Goal: Task Accomplishment & Management: Manage account settings

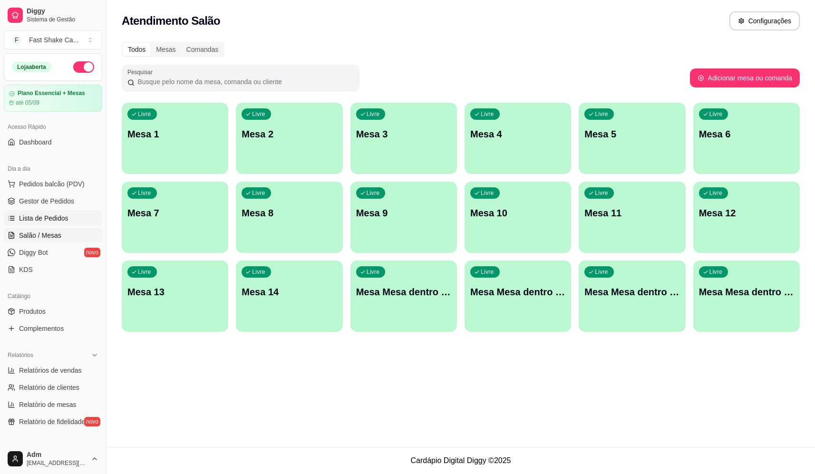
click at [51, 213] on span "Lista de Pedidos" at bounding box center [43, 218] width 49 height 10
click at [60, 186] on span "Pedidos balcão (PDV)" at bounding box center [52, 184] width 66 height 10
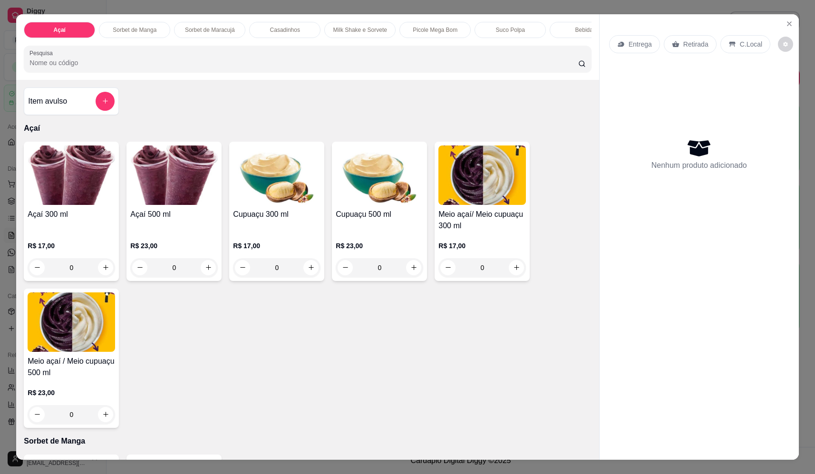
click at [100, 275] on div "0" at bounding box center [71, 267] width 87 height 19
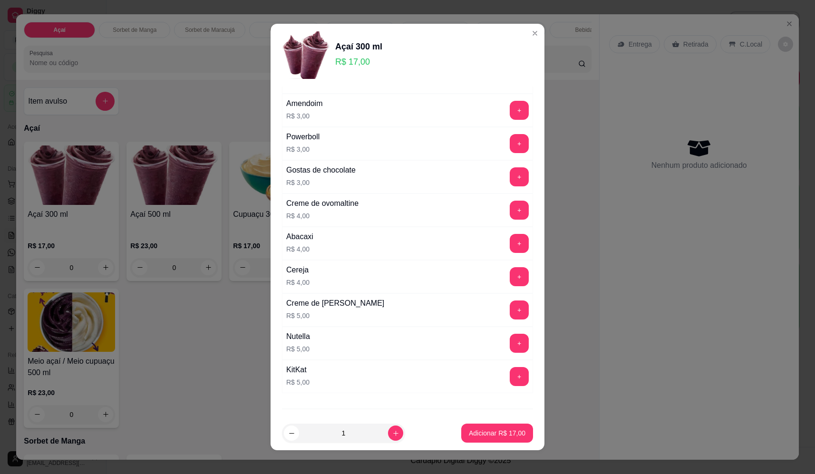
scroll to position [428, 0]
click at [510, 343] on button "+" at bounding box center [519, 342] width 19 height 19
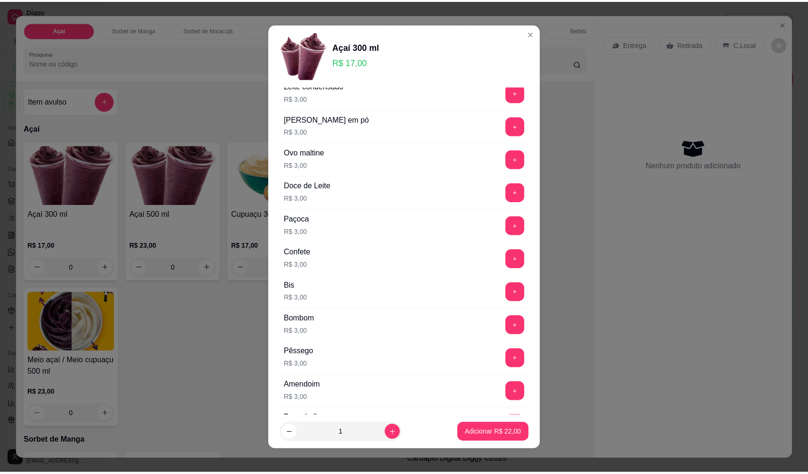
scroll to position [143, 0]
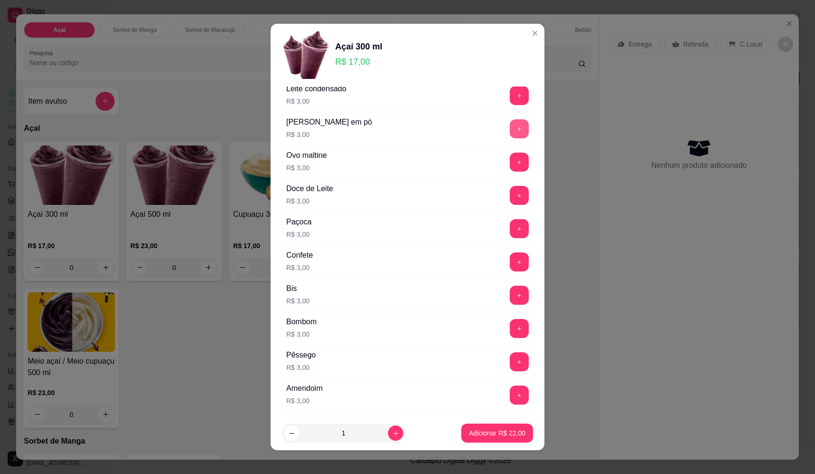
click at [510, 128] on button "+" at bounding box center [519, 128] width 19 height 19
click at [490, 434] on p "Adicionar R$ 25,00" at bounding box center [497, 433] width 57 height 10
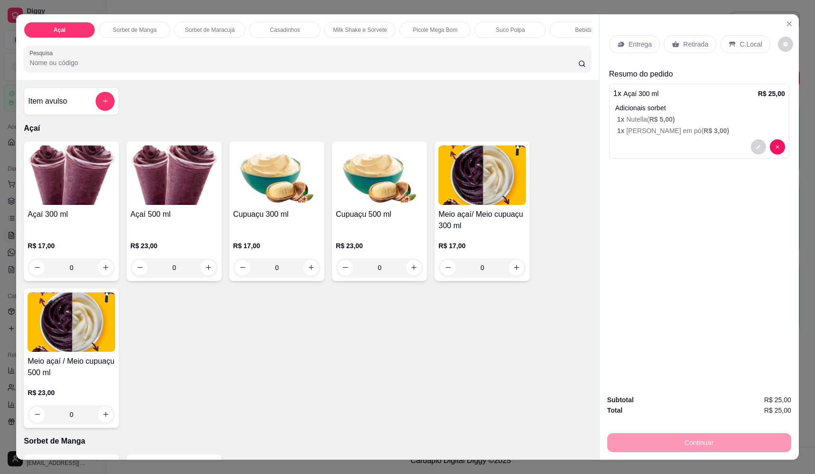
click at [692, 47] on p "Retirada" at bounding box center [695, 44] width 25 height 10
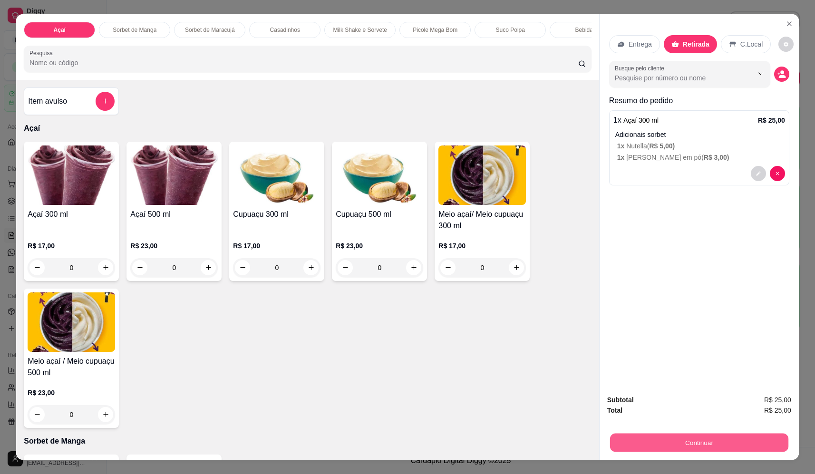
click at [705, 434] on button "Continuar" at bounding box center [699, 443] width 178 height 19
click at [719, 444] on button "Continuar" at bounding box center [699, 442] width 184 height 19
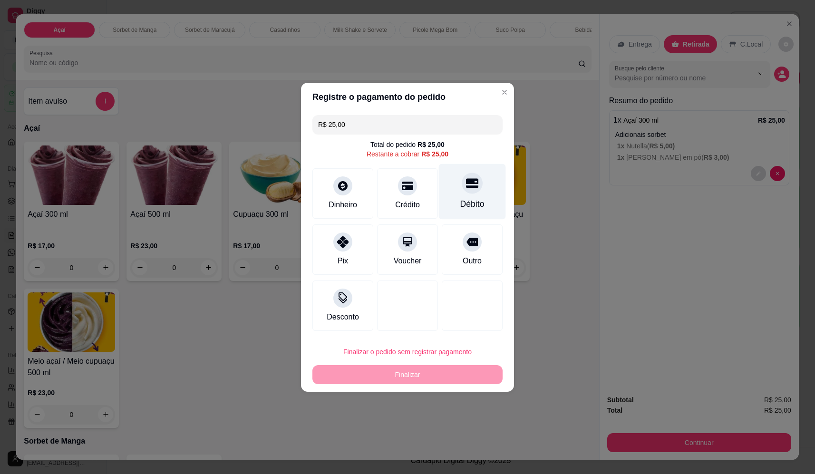
click at [459, 198] on div "Débito" at bounding box center [472, 192] width 67 height 56
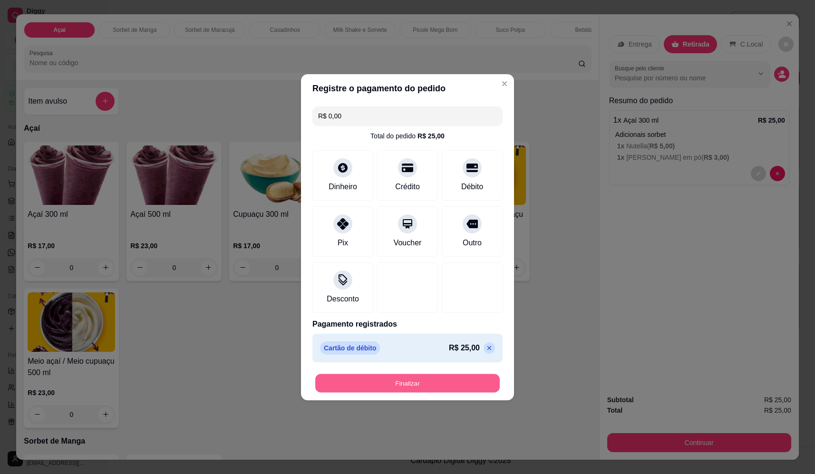
click at [442, 385] on button "Finalizar" at bounding box center [407, 383] width 184 height 19
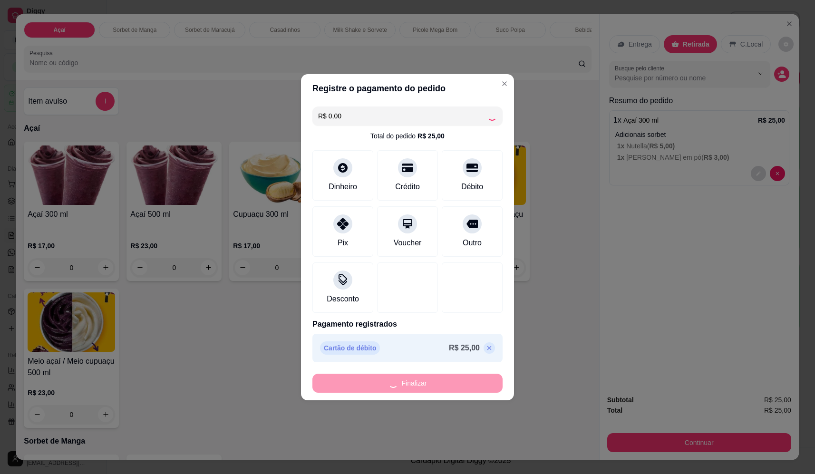
type input "-R$ 25,00"
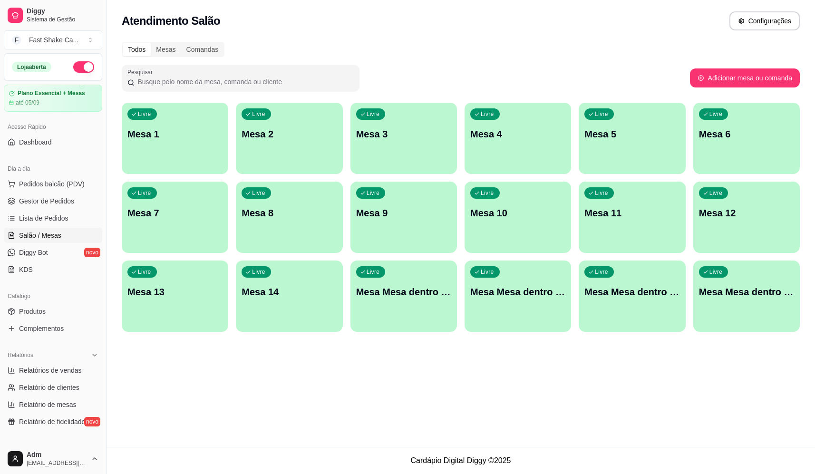
click at [529, 51] on div "Todos Mesas Comandas" at bounding box center [461, 49] width 678 height 15
drag, startPoint x: 46, startPoint y: 329, endPoint x: 50, endPoint y: 325, distance: 6.7
click at [46, 329] on span "Complementos" at bounding box center [41, 329] width 45 height 10
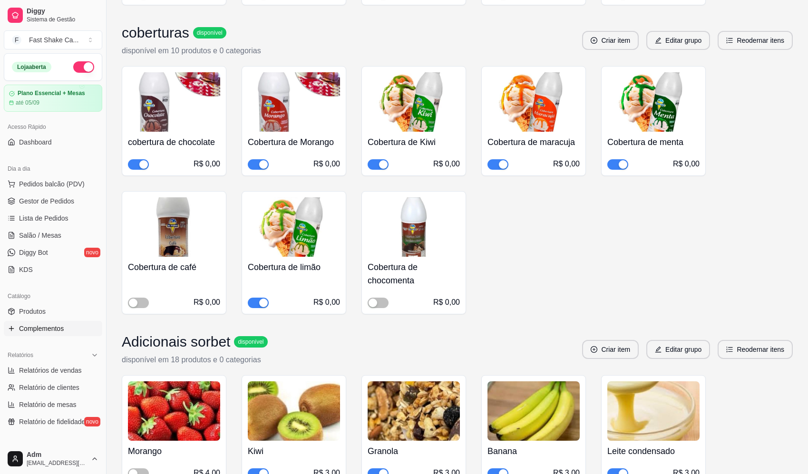
scroll to position [475, 0]
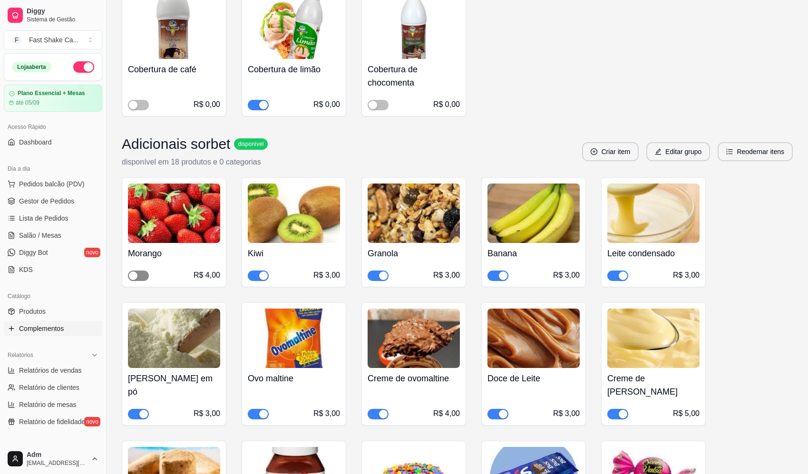
click at [139, 275] on span "button" at bounding box center [138, 275] width 21 height 10
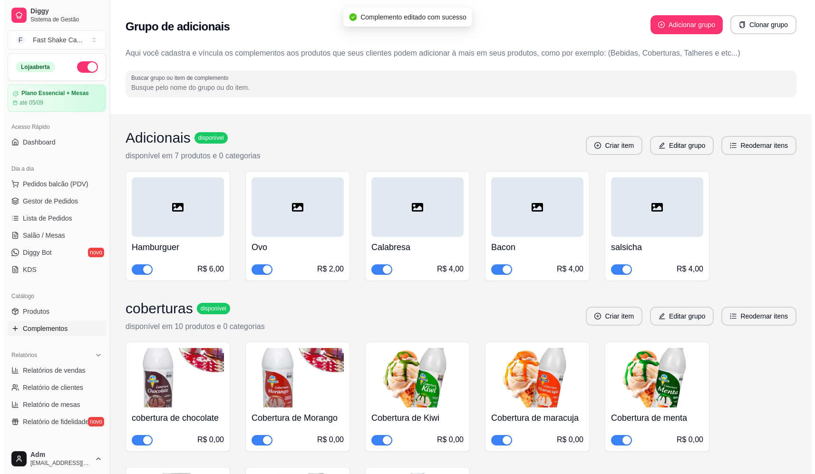
scroll to position [0, 0]
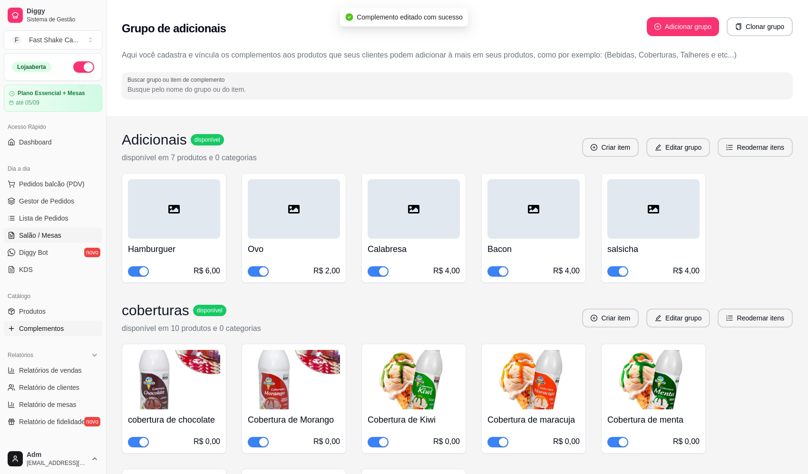
click at [47, 232] on span "Salão / Mesas" at bounding box center [40, 236] width 42 height 10
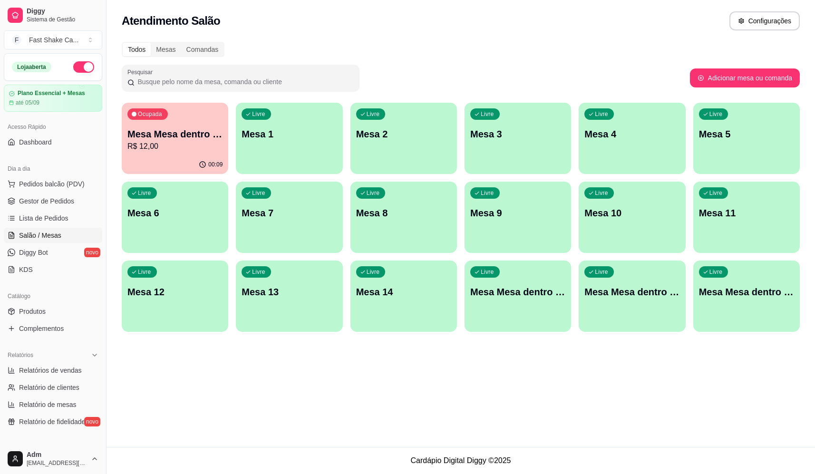
click at [749, 299] on div "Livre Mesa Mesa dentro vermelha" at bounding box center [746, 291] width 106 height 60
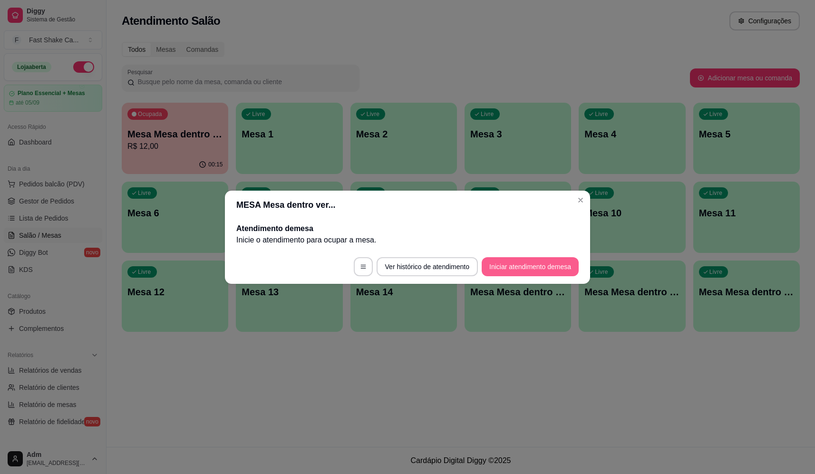
click at [507, 267] on button "Iniciar atendimento de mesa" at bounding box center [530, 266] width 97 height 19
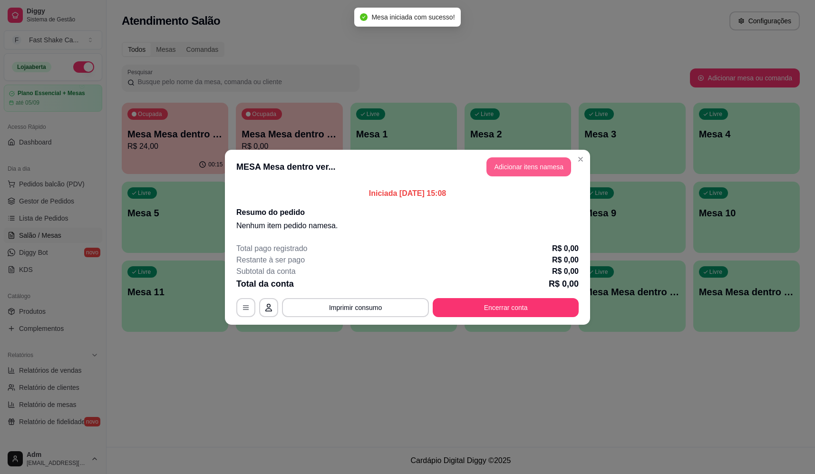
click at [538, 157] on button "Adicionar itens na mesa" at bounding box center [528, 166] width 85 height 19
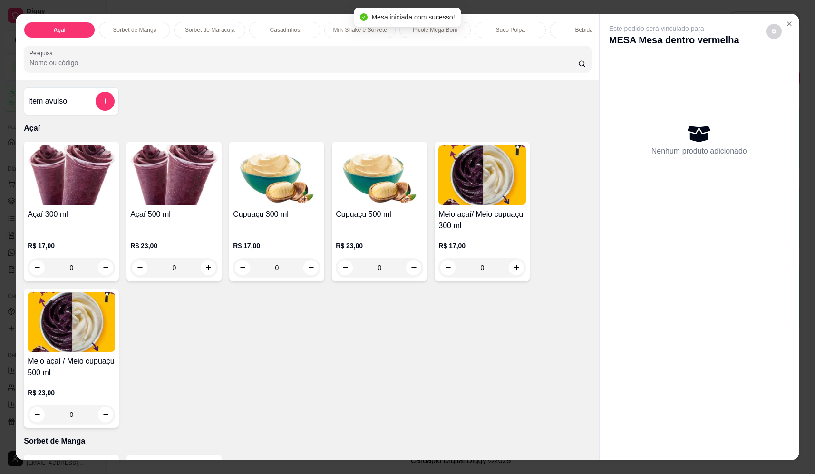
click at [120, 68] on input "Pesquisa" at bounding box center [303, 63] width 549 height 10
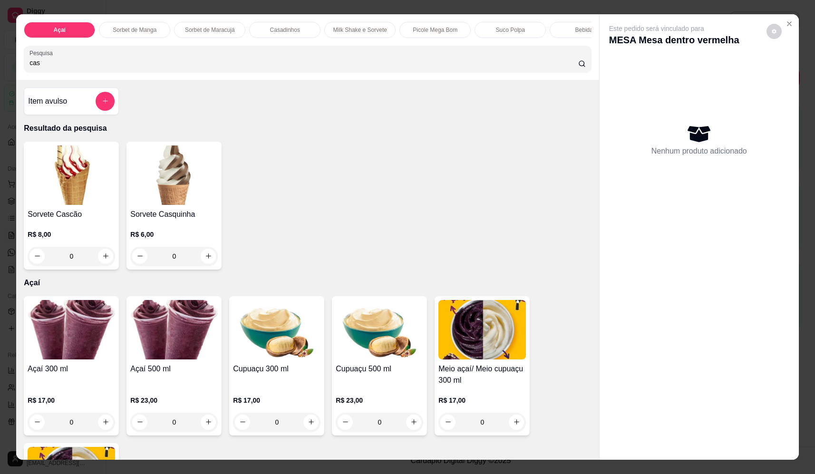
type input "cas"
click at [104, 261] on div "0" at bounding box center [71, 256] width 87 height 19
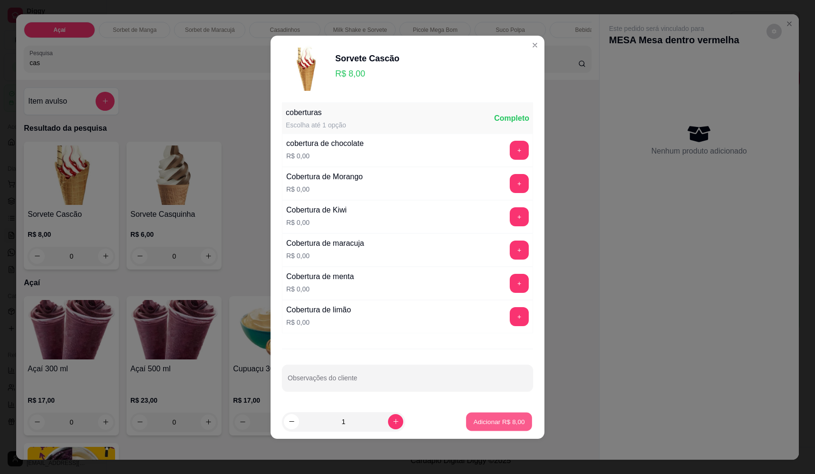
click at [504, 416] on button "Adicionar R$ 8,00" at bounding box center [499, 421] width 66 height 19
type input "1"
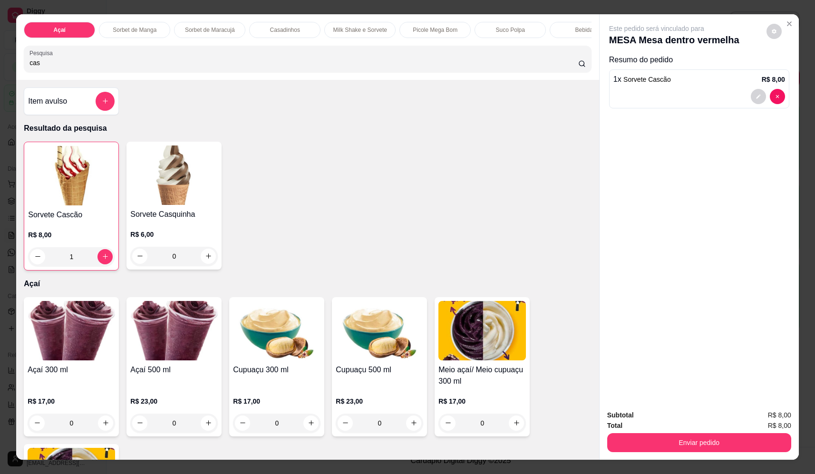
click at [100, 261] on div "1" at bounding box center [71, 256] width 87 height 19
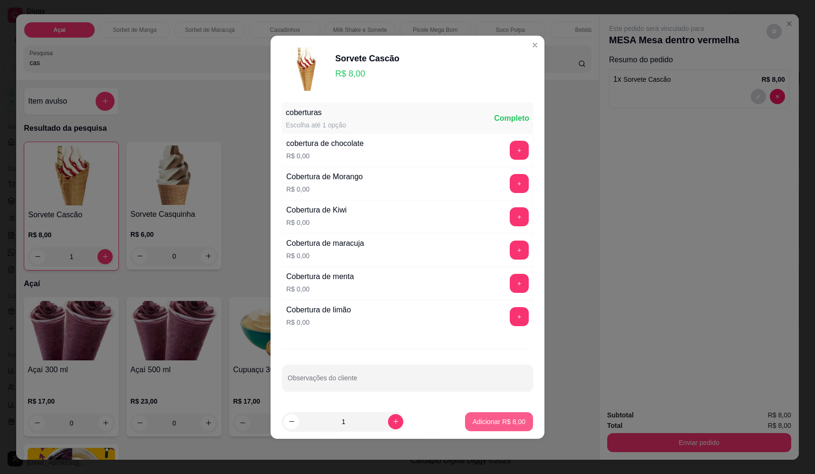
click at [478, 421] on p "Adicionar R$ 8,00" at bounding box center [499, 422] width 53 height 10
type input "2"
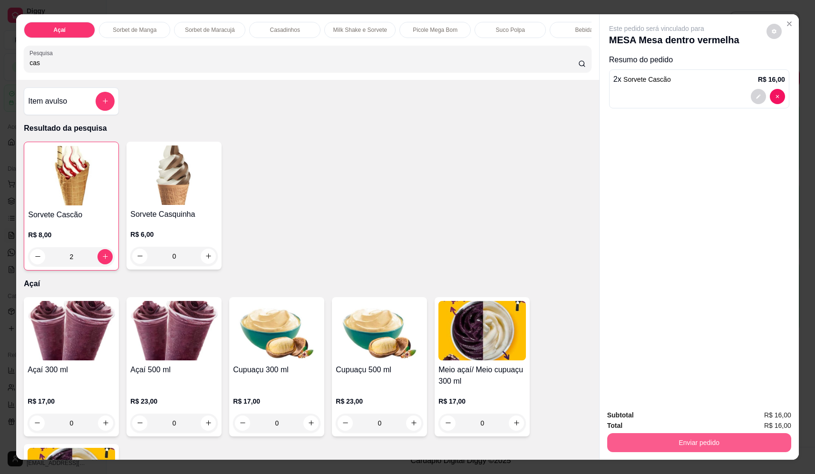
click at [631, 438] on button "Enviar pedido" at bounding box center [699, 442] width 184 height 19
click at [641, 417] on button "Não registrar e enviar pedido" at bounding box center [667, 419] width 99 height 18
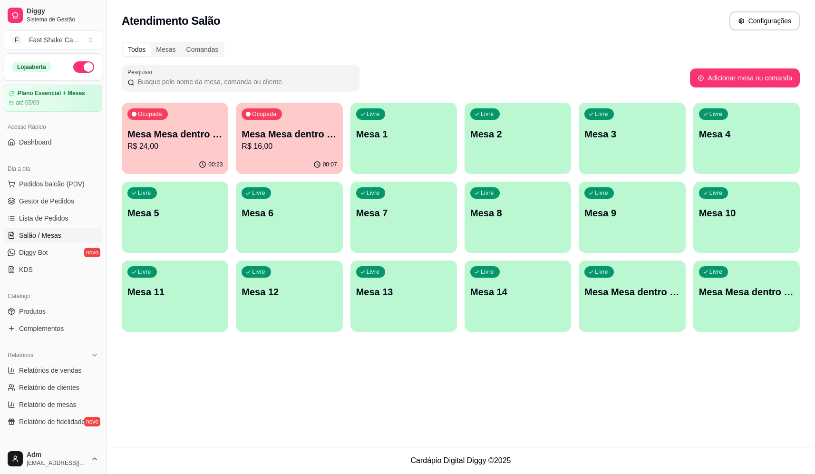
click at [297, 147] on p "R$ 16,00" at bounding box center [288, 146] width 95 height 11
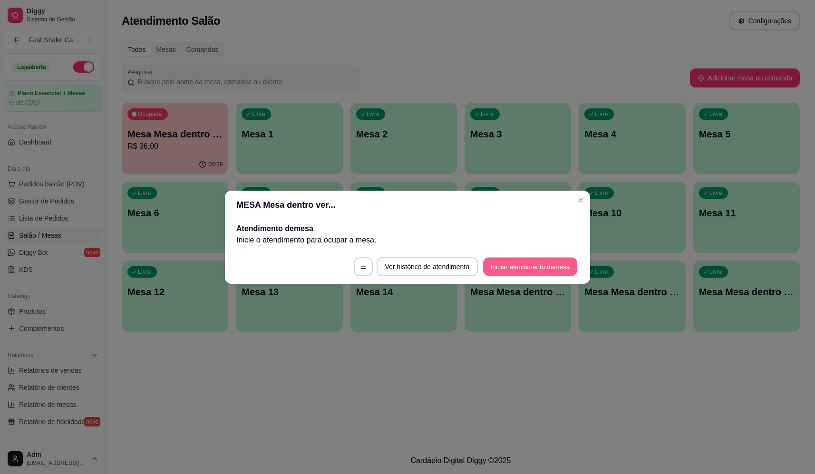
click at [522, 268] on button "Iniciar atendimento de mesa" at bounding box center [530, 266] width 94 height 19
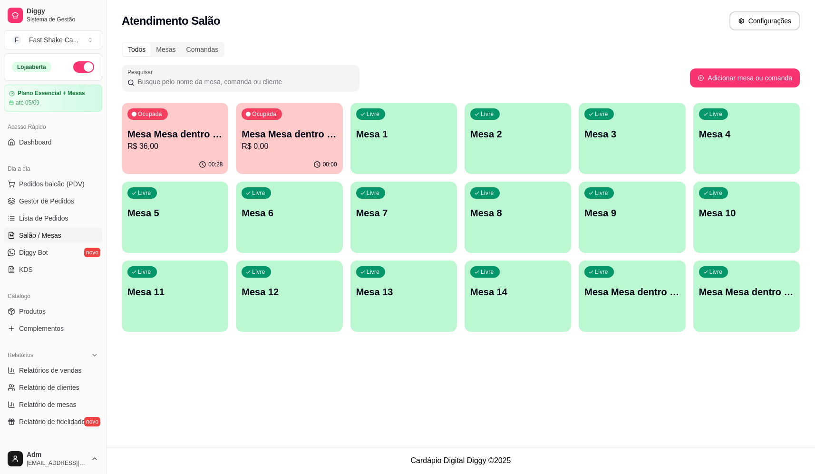
click at [283, 142] on p "R$ 0,00" at bounding box center [288, 146] width 95 height 11
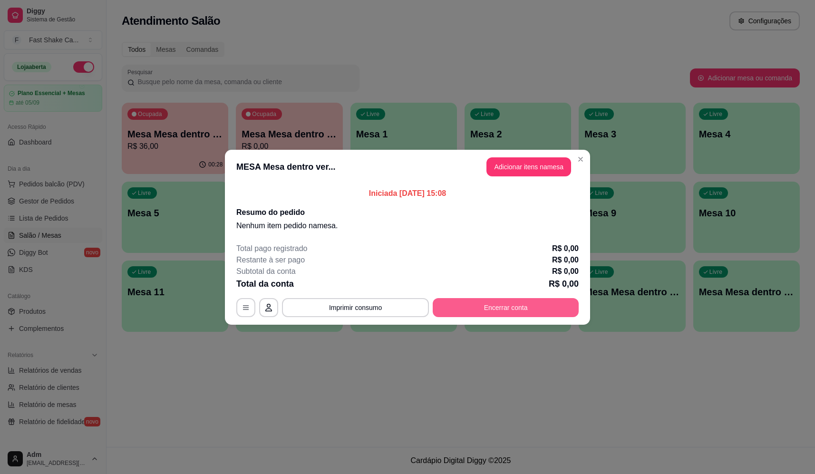
click at [510, 305] on button "Encerrar conta" at bounding box center [506, 307] width 146 height 19
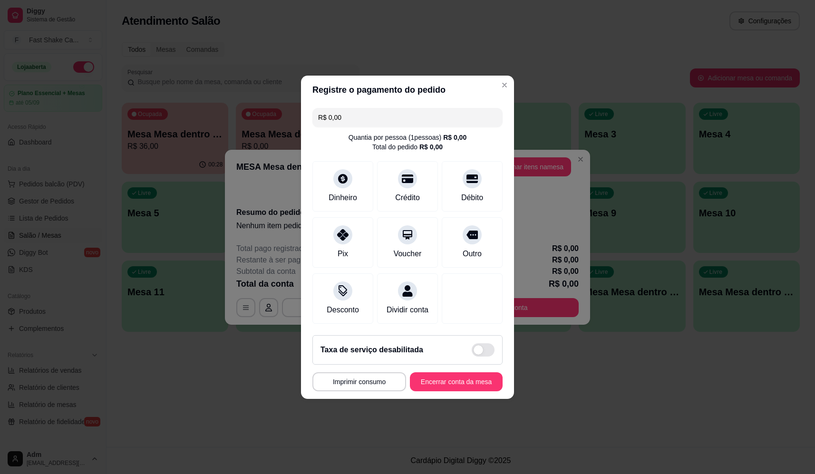
click at [470, 403] on div "Registre o pagamento do pedido R$ 0,00 Quantia por pessoa ( 1 pessoas) R$ 0,00 …" at bounding box center [407, 237] width 815 height 474
click at [464, 391] on button "Encerrar conta da mesa" at bounding box center [456, 381] width 90 height 19
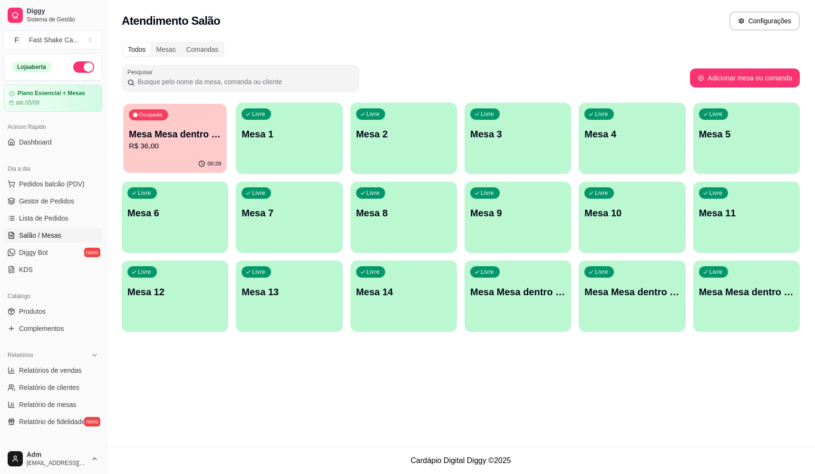
click at [169, 139] on div "Mesa Mesa dentro laranja R$ 36,00" at bounding box center [175, 140] width 92 height 24
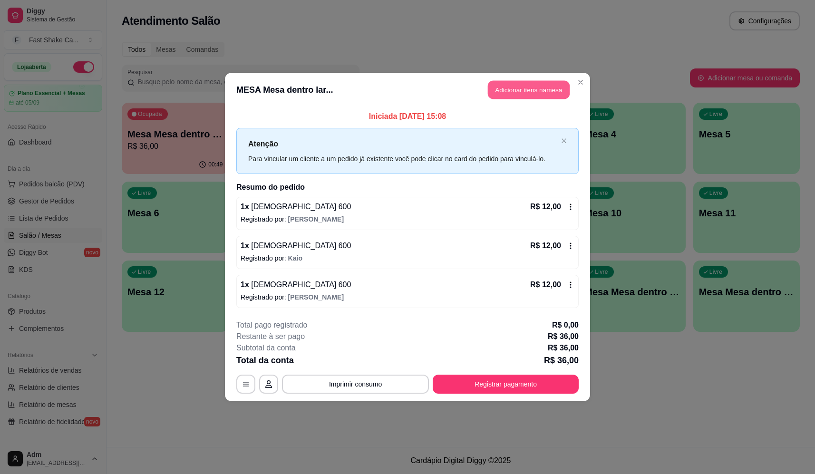
click at [488, 85] on button "Adicionar itens na mesa" at bounding box center [529, 90] width 82 height 19
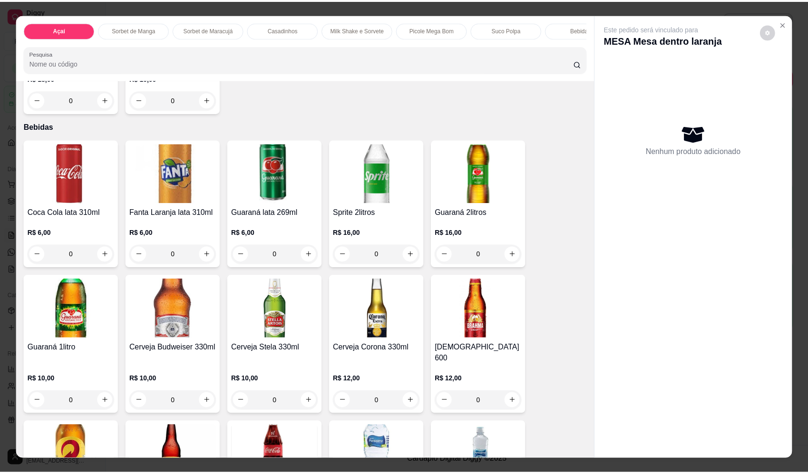
scroll to position [1902, 0]
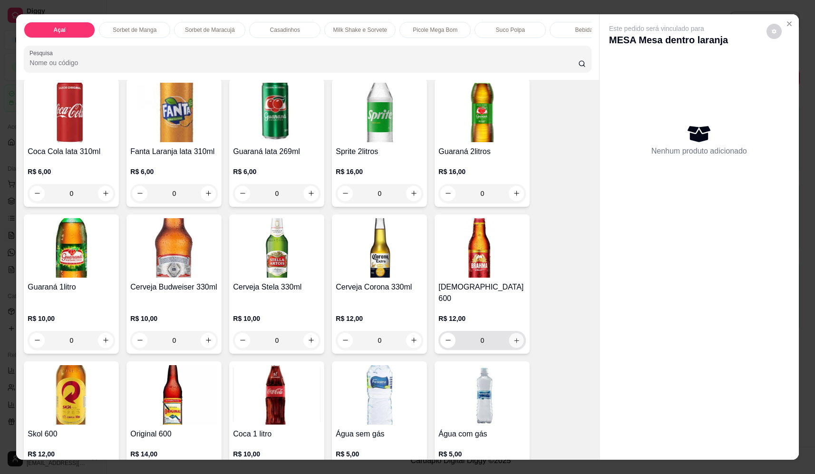
click at [509, 337] on button "increase-product-quantity" at bounding box center [516, 340] width 15 height 15
type input "1"
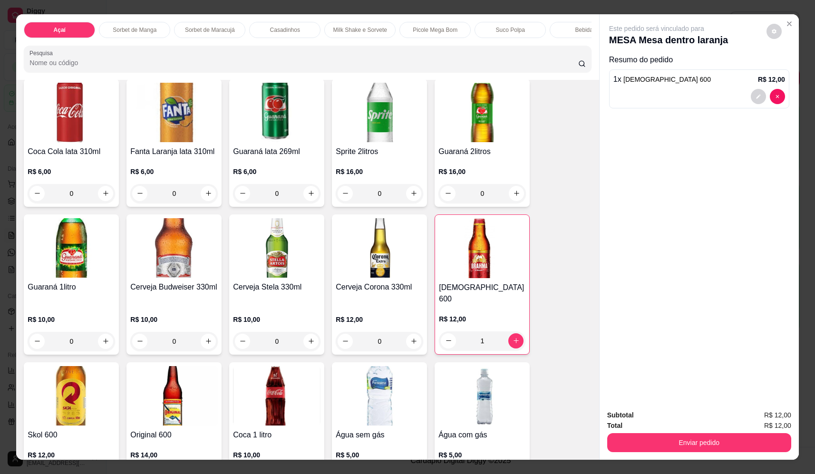
click at [694, 427] on div "Subtotal R$ 12,00 Total R$ 12,00 Enviar pedido" at bounding box center [699, 431] width 184 height 42
click at [681, 441] on button "Enviar pedido" at bounding box center [699, 442] width 184 height 19
click at [662, 428] on button "Não registrar e enviar pedido" at bounding box center [667, 419] width 96 height 18
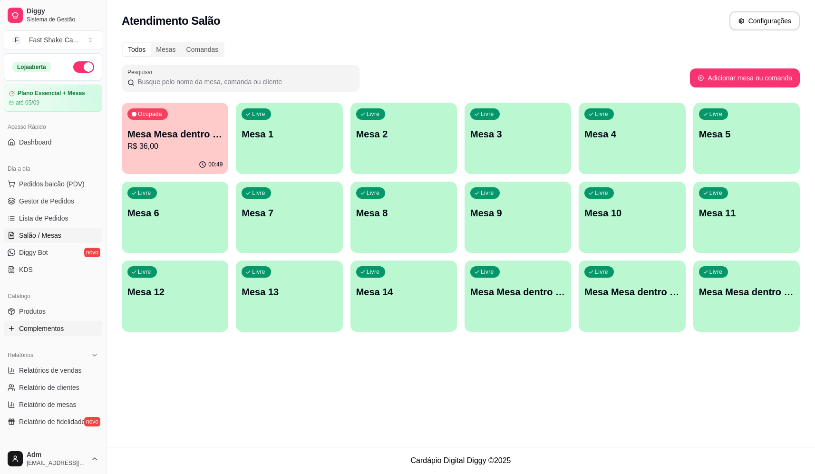
click at [64, 326] on link "Complementos" at bounding box center [53, 328] width 98 height 15
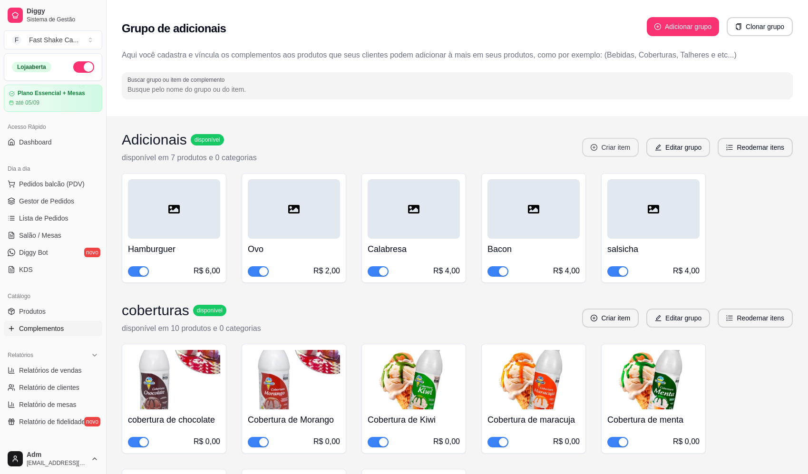
click at [620, 153] on button "Criar item" at bounding box center [610, 147] width 57 height 19
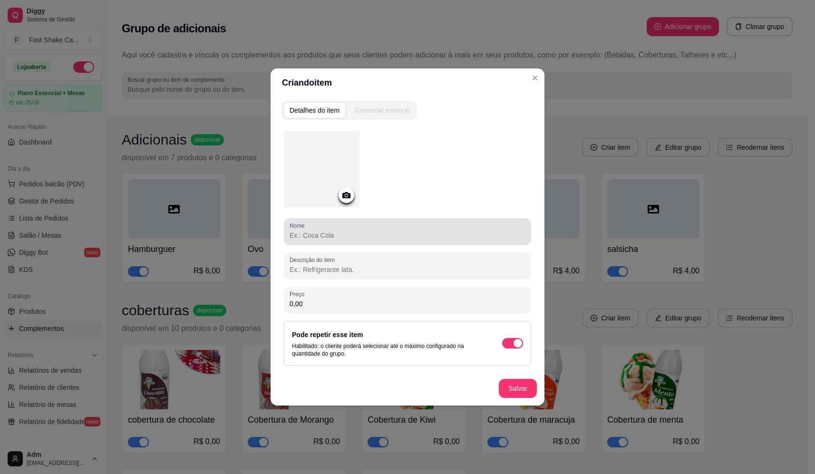
click at [338, 231] on input "Nome" at bounding box center [408, 236] width 236 height 10
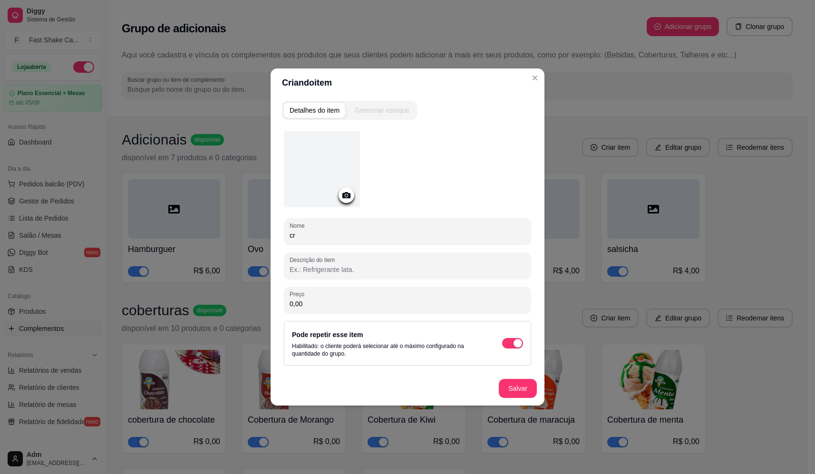
type input "c"
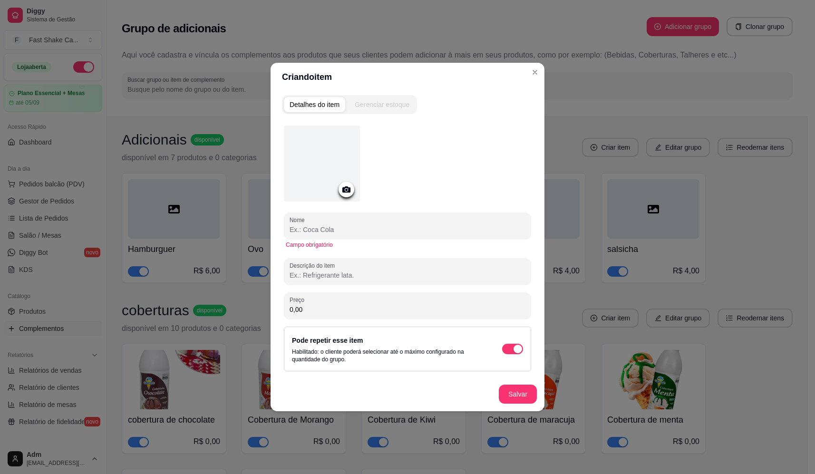
type input "c"
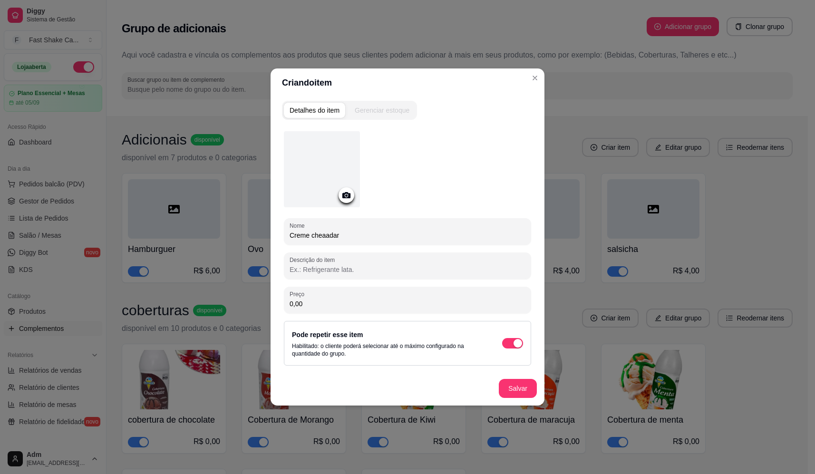
click at [326, 232] on input "Creme cheaadar" at bounding box center [408, 236] width 236 height 10
click at [321, 235] on input "Creme cheadar" at bounding box center [408, 236] width 236 height 10
drag, startPoint x: 358, startPoint y: 230, endPoint x: 312, endPoint y: 241, distance: 47.5
click at [312, 241] on div "Nome Creme cheeadar" at bounding box center [407, 231] width 247 height 27
paste input "d"
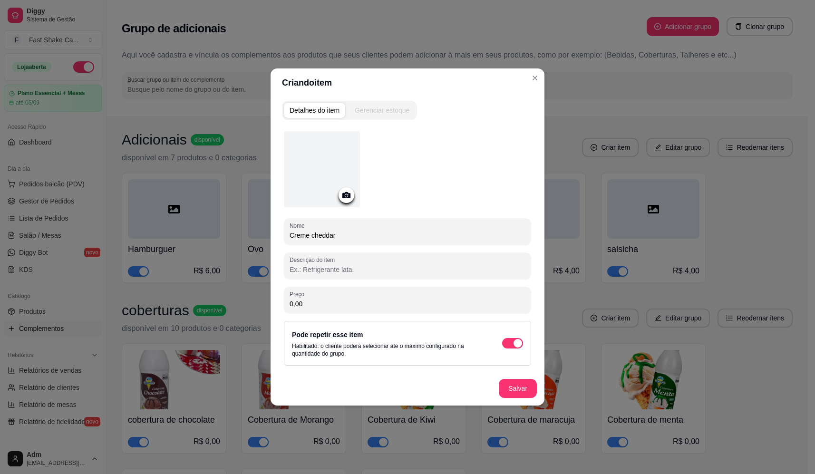
click at [312, 236] on input "Creme cheddar" at bounding box center [408, 236] width 236 height 10
type input "Creme Cheddar"
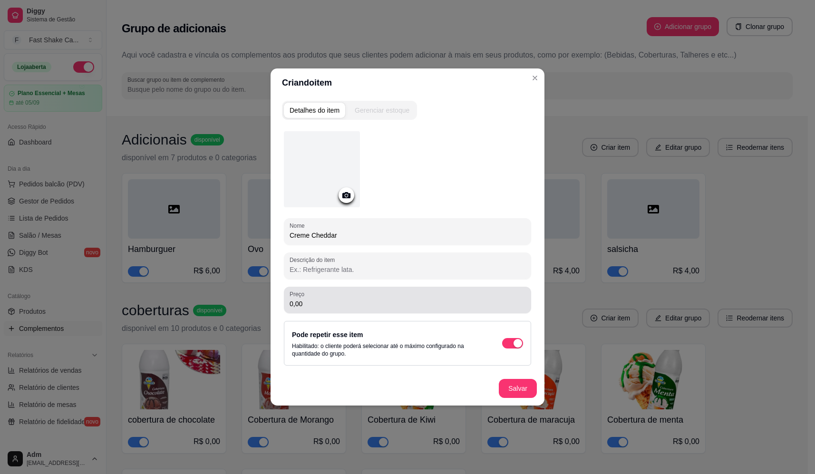
drag, startPoint x: 335, startPoint y: 303, endPoint x: 340, endPoint y: 301, distance: 5.4
click at [336, 303] on input "0,00" at bounding box center [408, 304] width 236 height 10
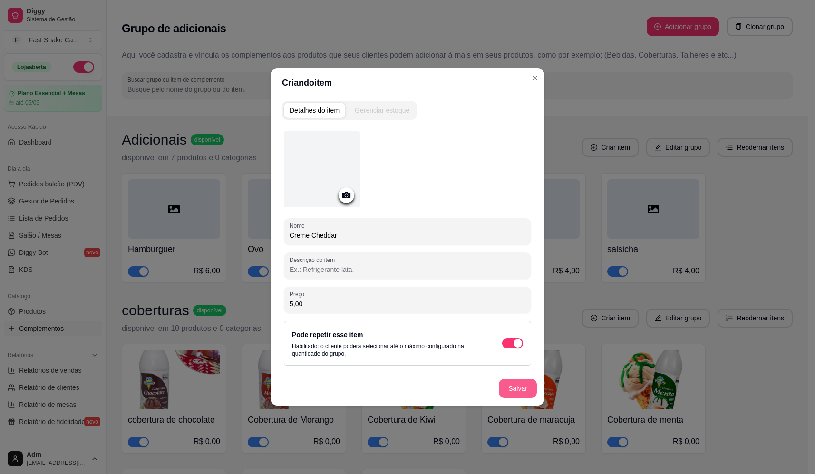
type input "5,00"
click at [523, 391] on button "Salvar" at bounding box center [518, 388] width 38 height 19
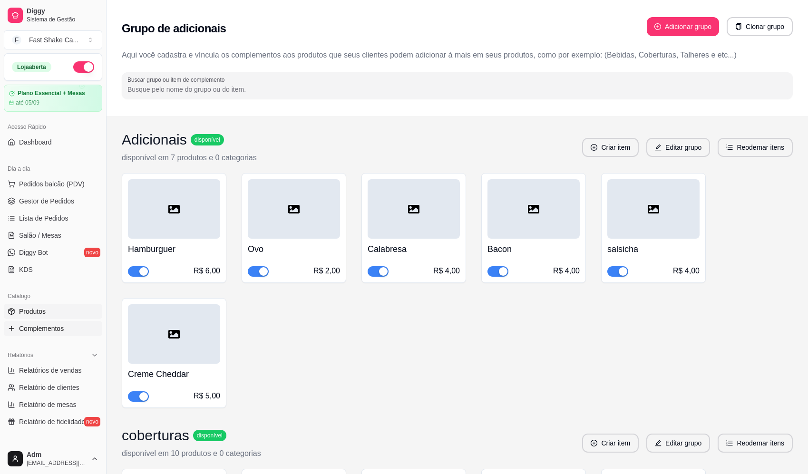
click at [29, 313] on span "Produtos" at bounding box center [32, 312] width 27 height 10
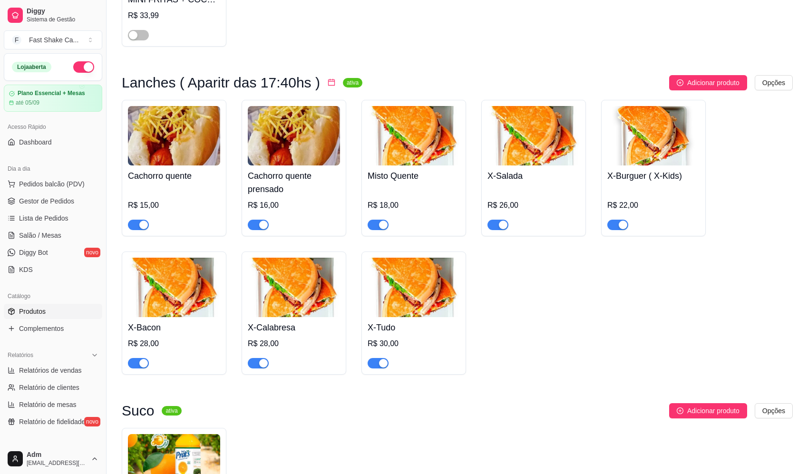
scroll to position [3233, 0]
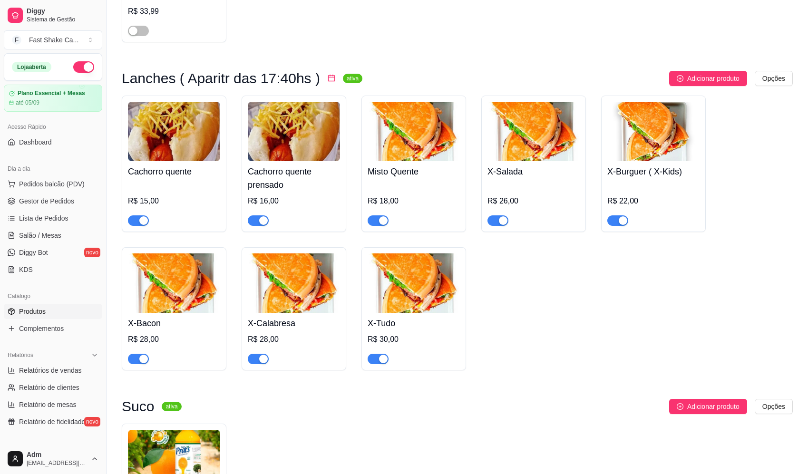
click at [408, 290] on img at bounding box center [413, 282] width 92 height 59
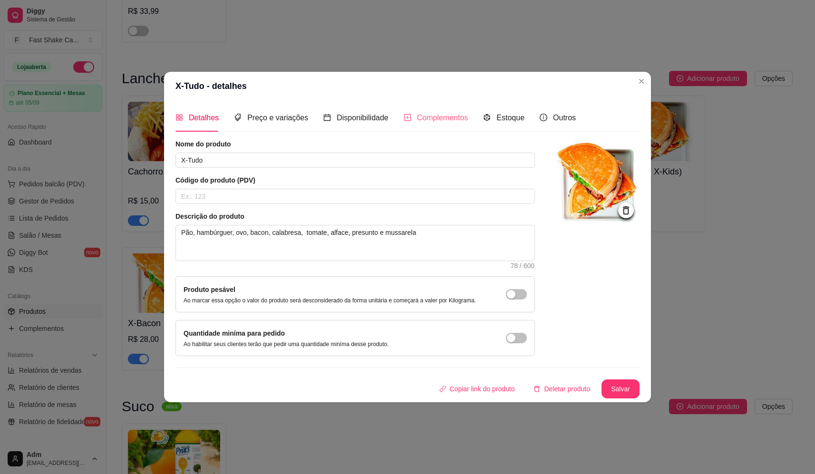
click at [449, 110] on div "Complementos" at bounding box center [436, 117] width 65 height 27
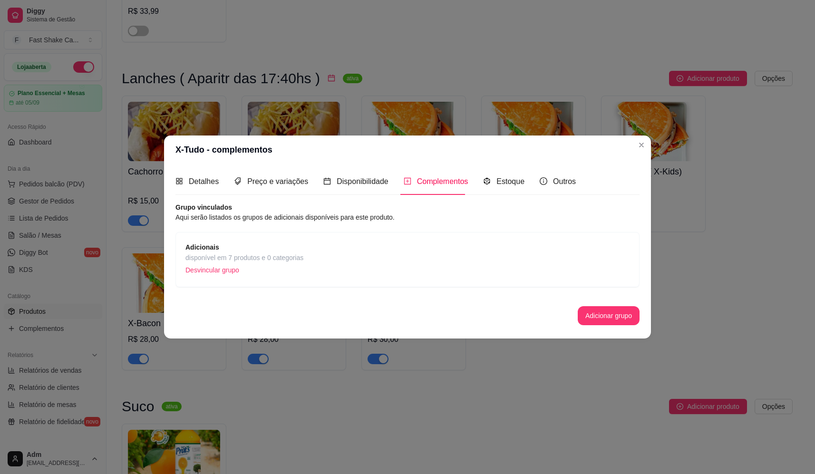
click at [251, 242] on span "Adicionais" at bounding box center [244, 247] width 118 height 10
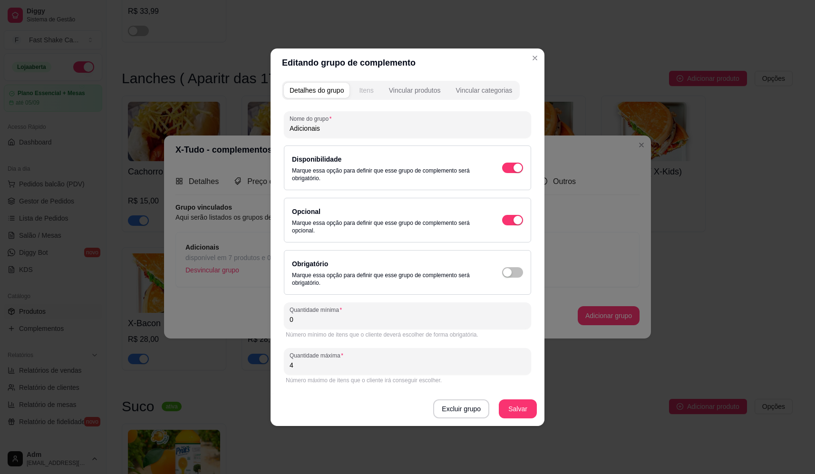
click at [371, 94] on div "Itens" at bounding box center [366, 91] width 14 height 10
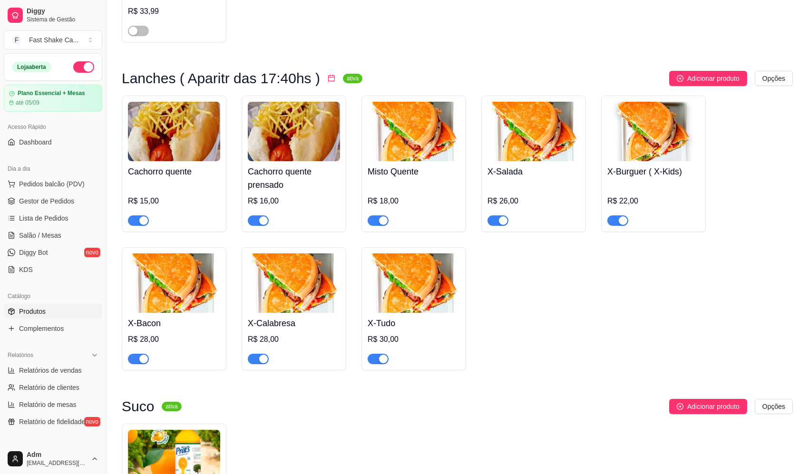
drag, startPoint x: 270, startPoint y: 497, endPoint x: 580, endPoint y: 347, distance: 344.7
click at [579, 348] on div "Cachorro quente R$ 15,00 Cachorro quente prensado R$ 16,00 Misto Quente R$ 18,0…" at bounding box center [457, 233] width 671 height 275
click at [45, 236] on span "Salão / Mesas" at bounding box center [40, 236] width 42 height 10
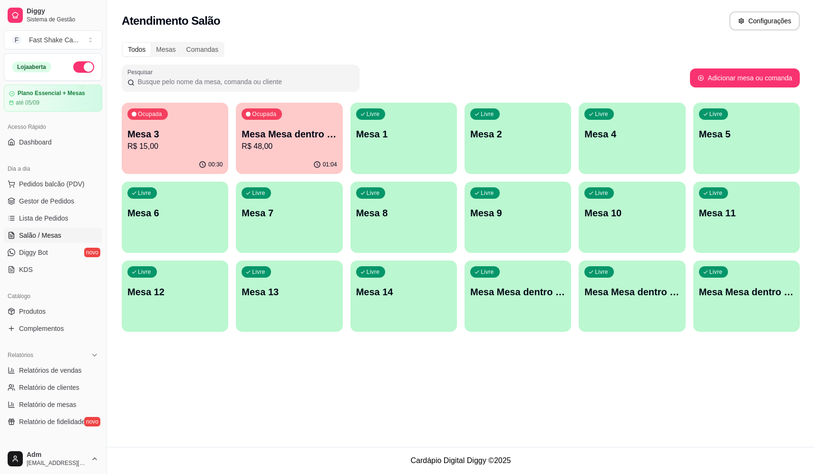
click at [149, 149] on p "R$ 15,00" at bounding box center [174, 146] width 95 height 11
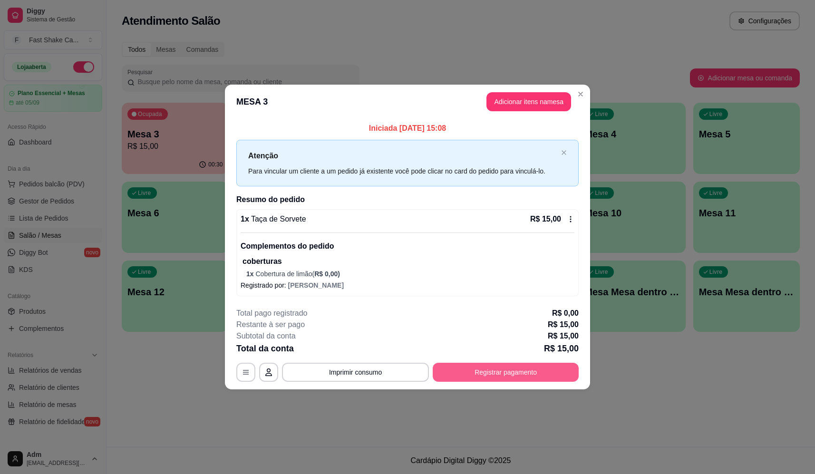
click at [521, 371] on button "Registrar pagamento" at bounding box center [506, 372] width 146 height 19
click at [483, 188] on div "Débito" at bounding box center [472, 189] width 67 height 56
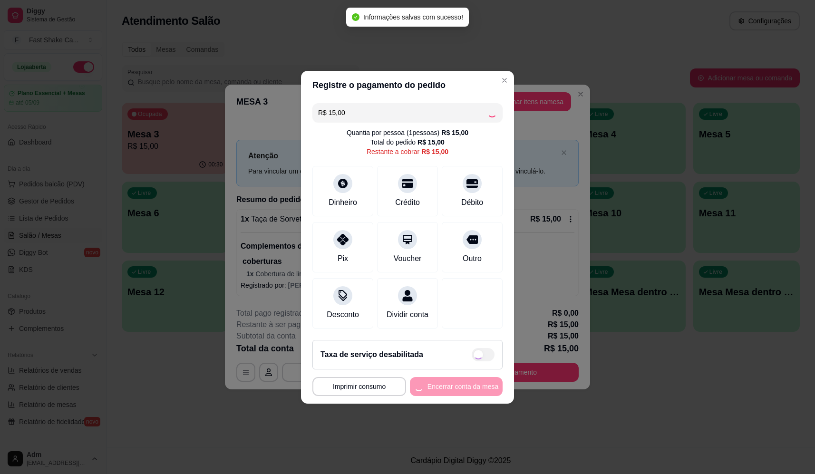
type input "R$ 0,00"
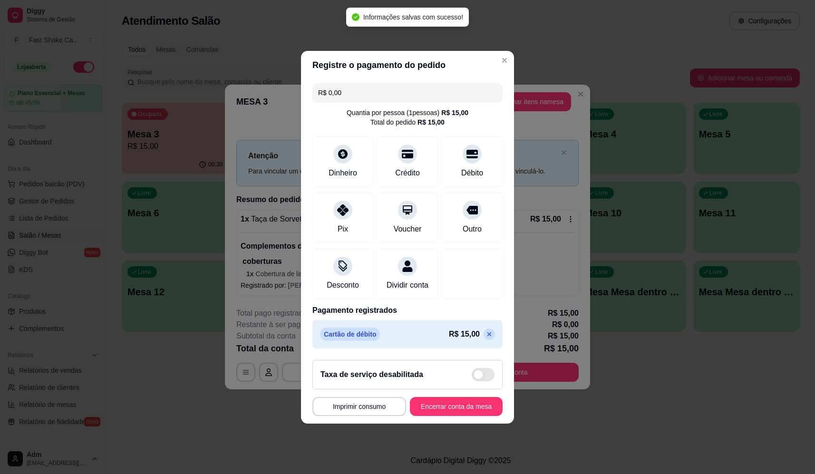
drag, startPoint x: 447, startPoint y: 424, endPoint x: 453, endPoint y: 416, distance: 9.9
click at [449, 422] on footer "**********" at bounding box center [407, 387] width 213 height 71
click at [456, 413] on button "Encerrar conta da mesa" at bounding box center [456, 406] width 93 height 19
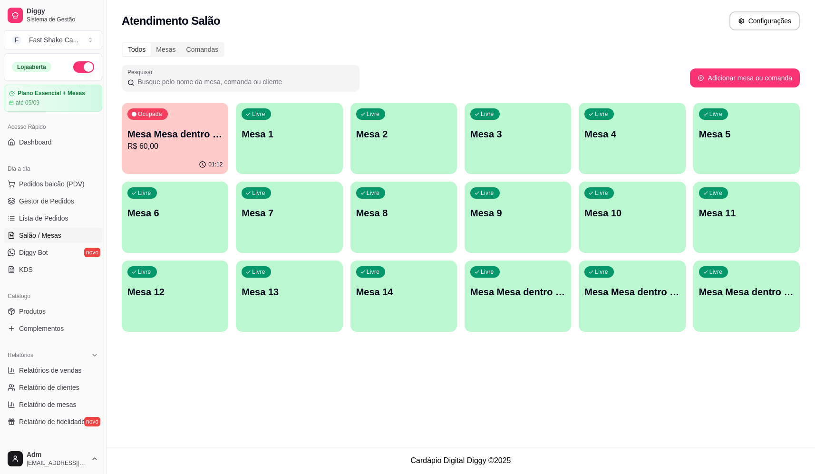
click at [154, 148] on p "R$ 60,00" at bounding box center [174, 146] width 95 height 11
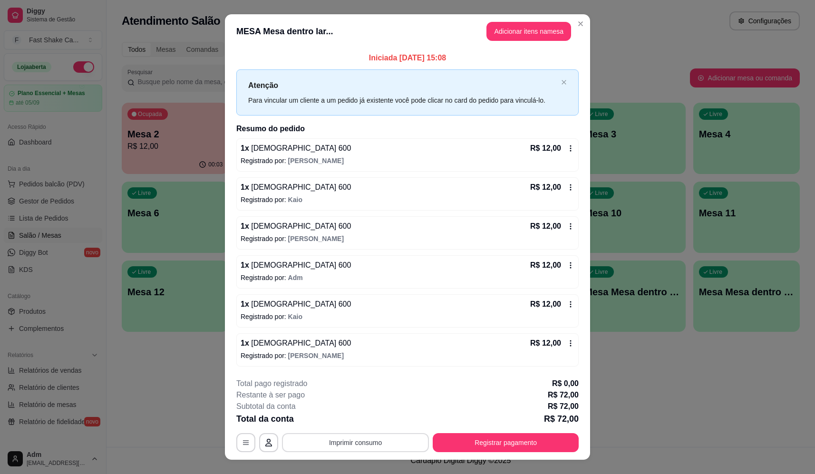
click at [395, 449] on button "Imprimir consumo" at bounding box center [355, 442] width 147 height 19
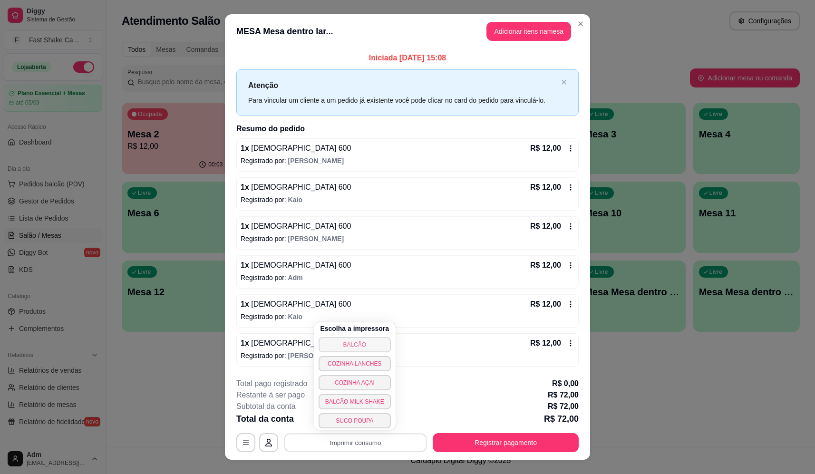
click at [364, 348] on button "BALCÃO" at bounding box center [355, 344] width 72 height 15
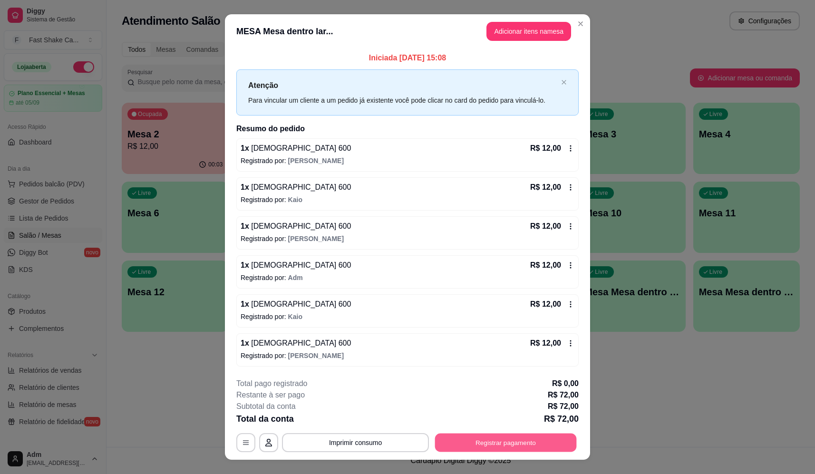
click at [497, 436] on button "Registrar pagamento" at bounding box center [506, 443] width 142 height 19
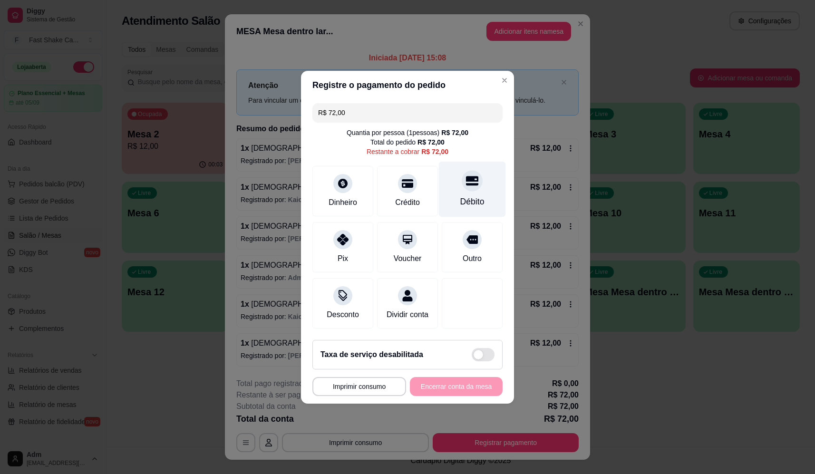
click at [474, 195] on div "Débito" at bounding box center [472, 201] width 24 height 12
type input "R$ 0,00"
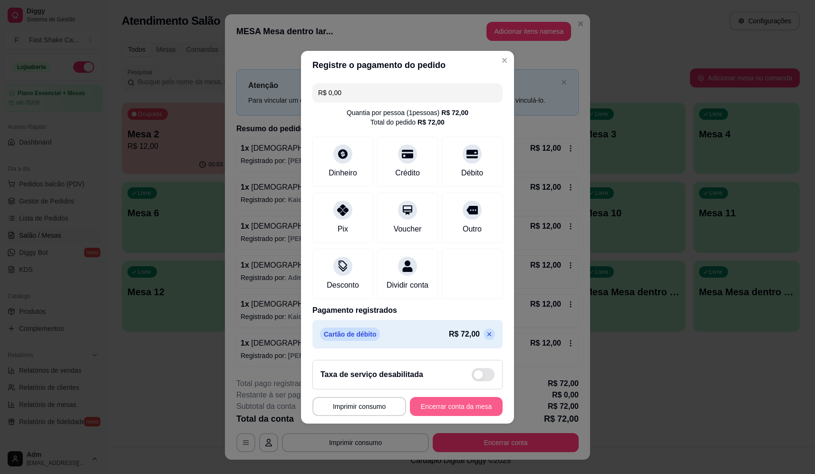
click at [448, 409] on button "Encerrar conta da mesa" at bounding box center [456, 406] width 93 height 19
